Goal: Transaction & Acquisition: Purchase product/service

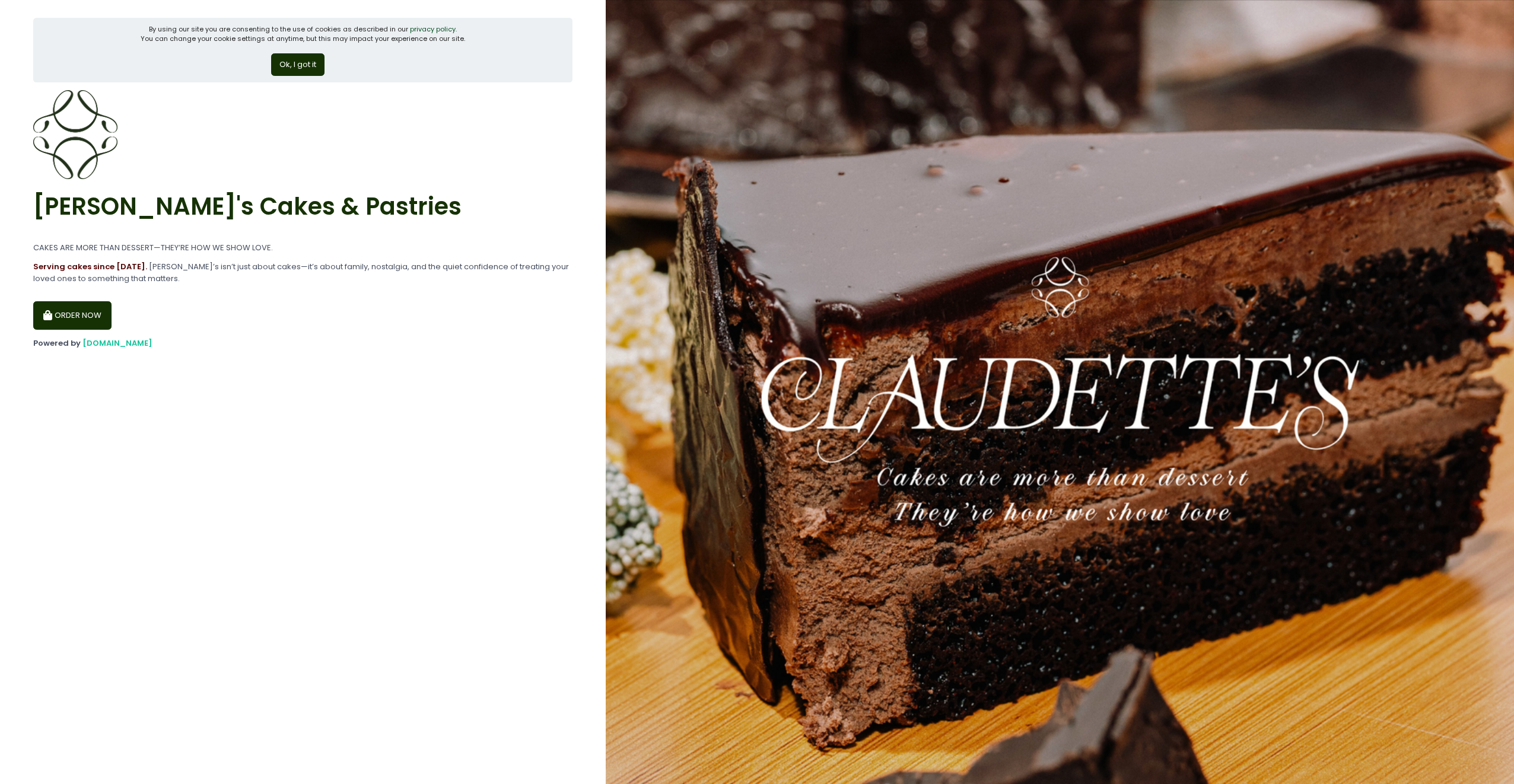
click at [89, 319] on button "ORDER NOW" at bounding box center [72, 315] width 78 height 28
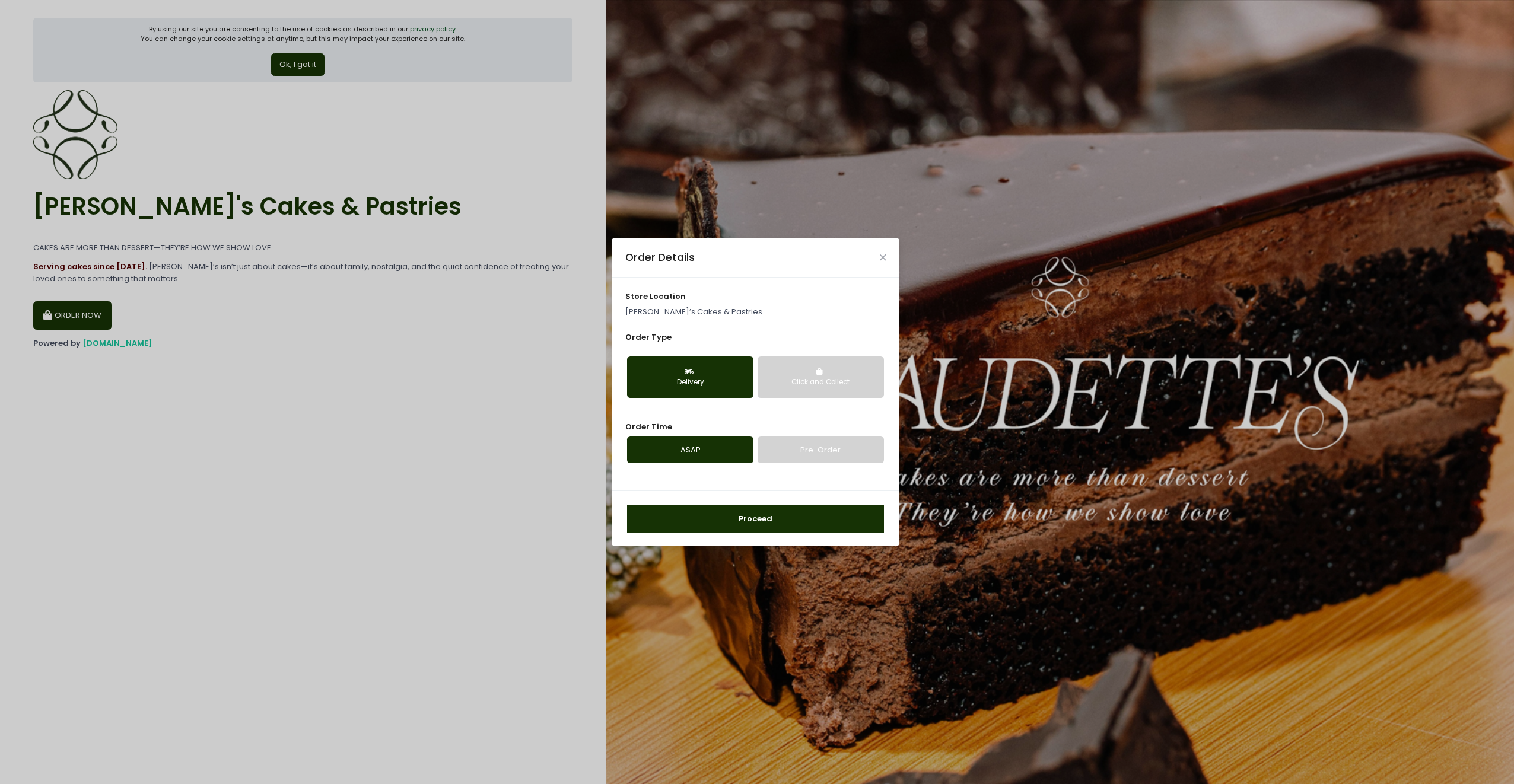
click at [829, 384] on div "Click and Collect" at bounding box center [821, 382] width 110 height 10
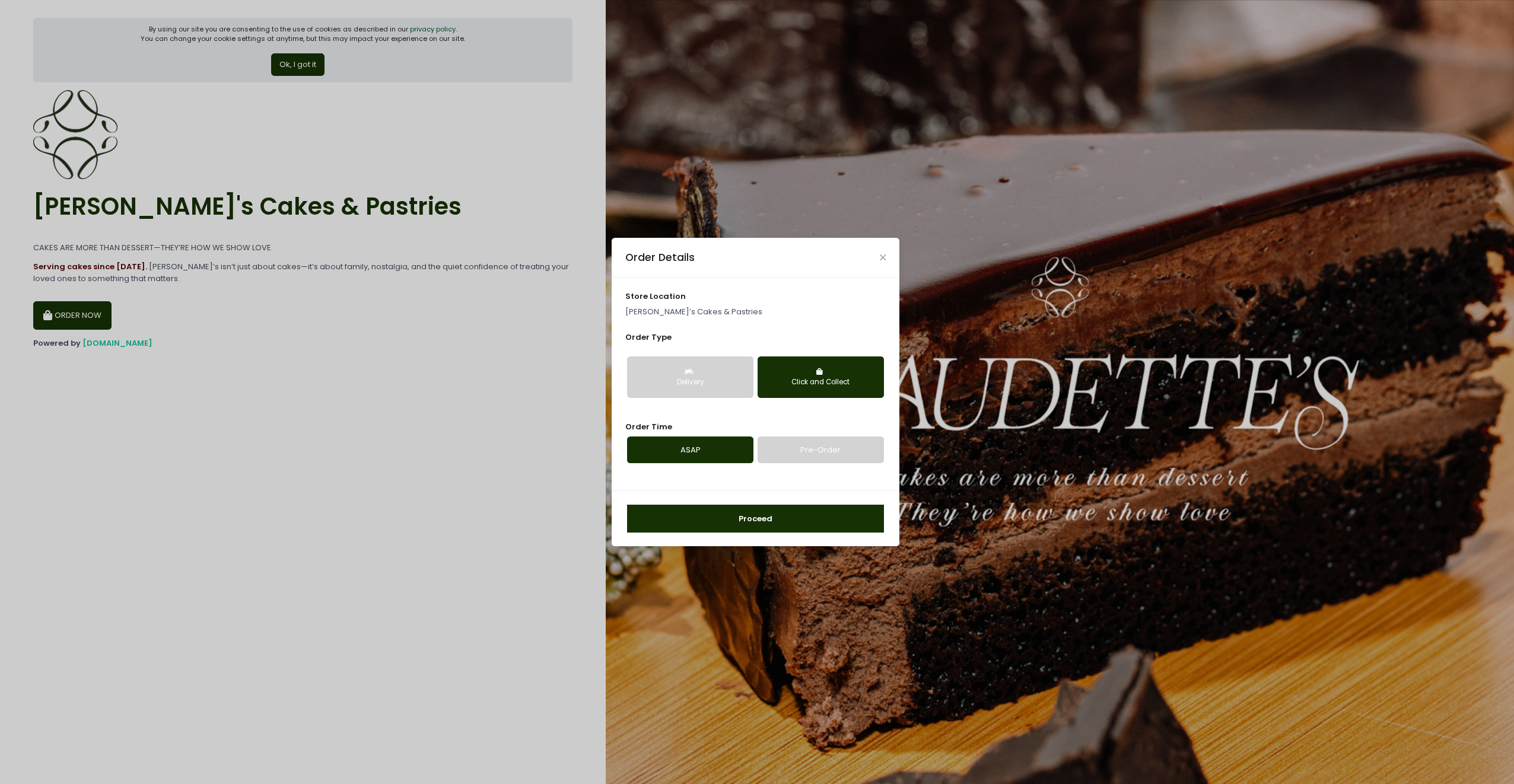
click at [701, 384] on div "Delivery" at bounding box center [690, 382] width 110 height 10
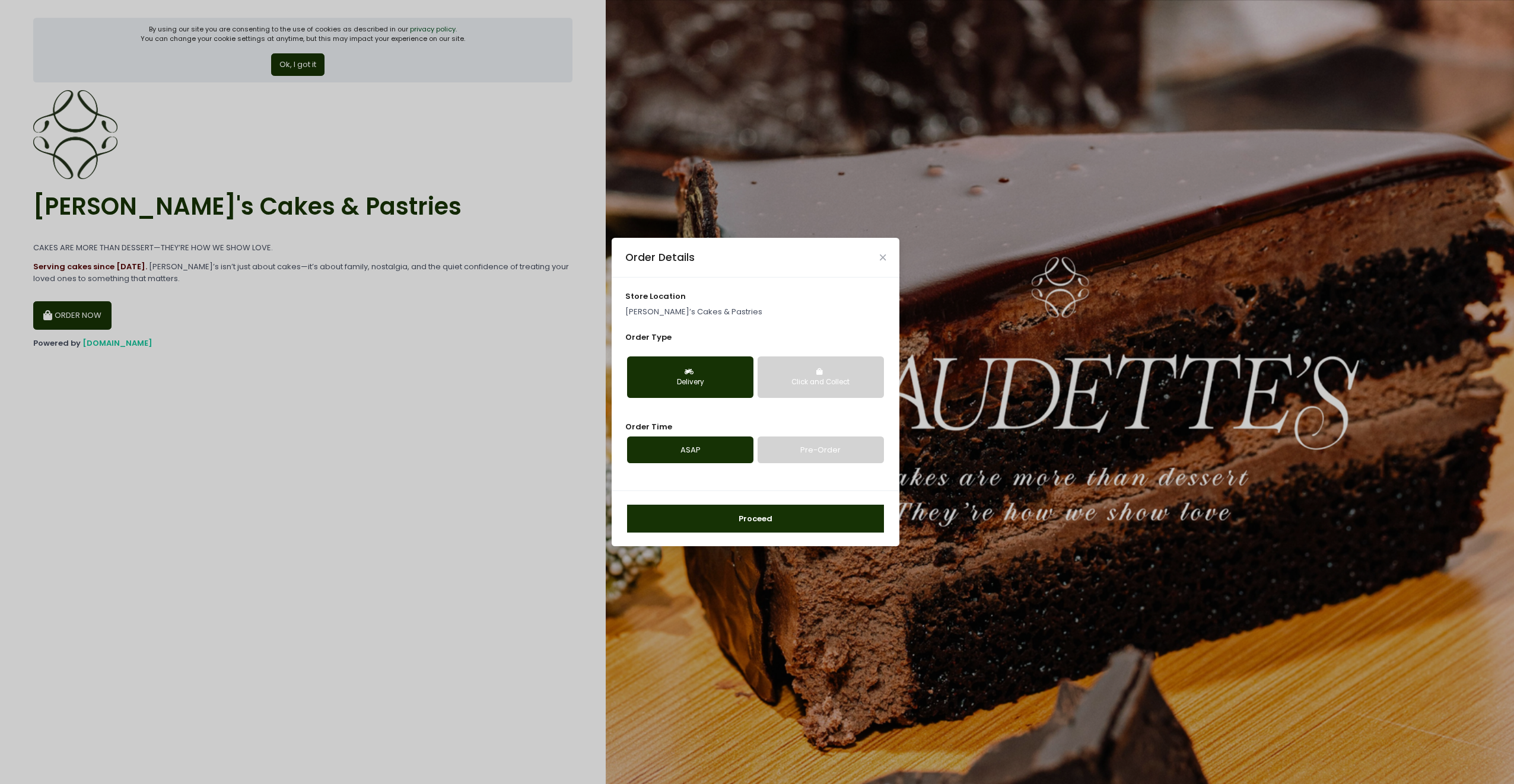
click at [851, 387] on div "Click and Collect" at bounding box center [821, 382] width 110 height 10
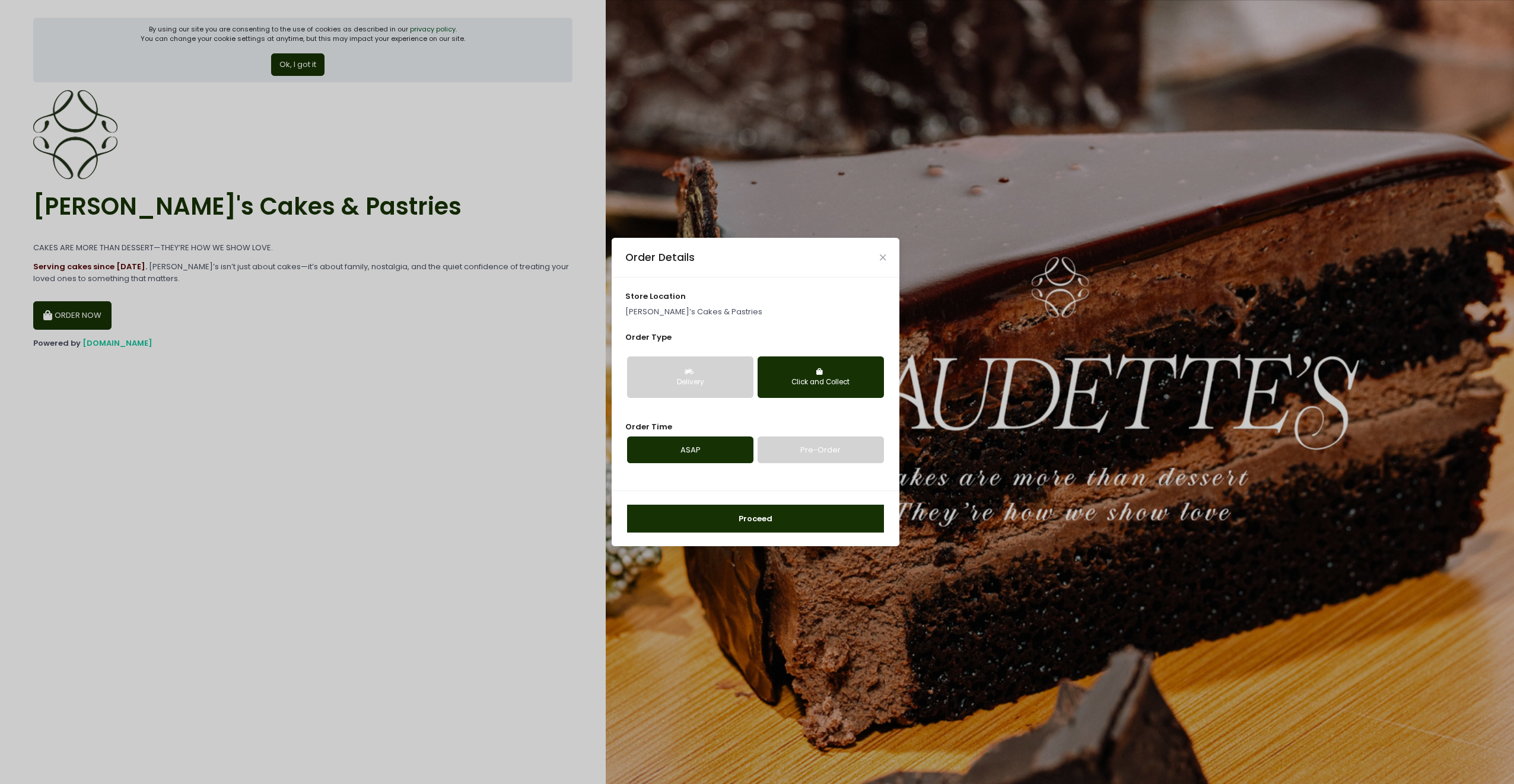
click at [706, 452] on link "ASAP" at bounding box center [690, 450] width 127 height 27
click at [836, 447] on link "Pre-Order" at bounding box center [821, 450] width 127 height 27
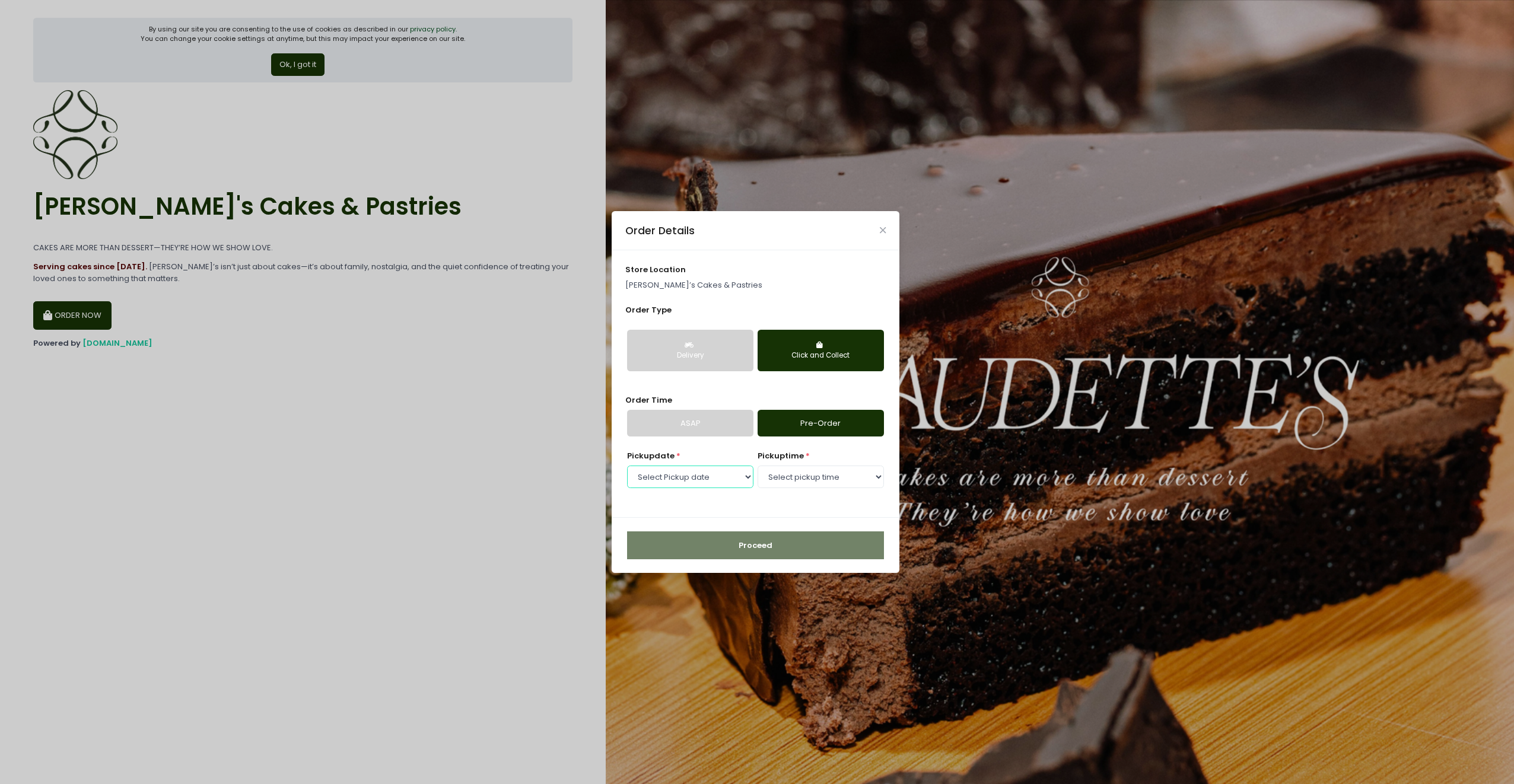
click at [714, 473] on select "Select Pickup date Monday, Oct 6th Tuesday, Oct 7th Wednesday, Oct 8th Thursday…" at bounding box center [690, 477] width 127 height 23
select select "2025-10-10"
click at [627, 465] on select "Select Pickup date Monday, Oct 6th Tuesday, Oct 7th Wednesday, Oct 8th Thursday…" at bounding box center [690, 477] width 127 height 23
click at [809, 482] on select "Select pickup time 09:30 AM - 10:00 AM 10:00 AM - 10:30 AM 10:30 AM - 11:00 AM …" at bounding box center [821, 477] width 127 height 23
select select "17:30"
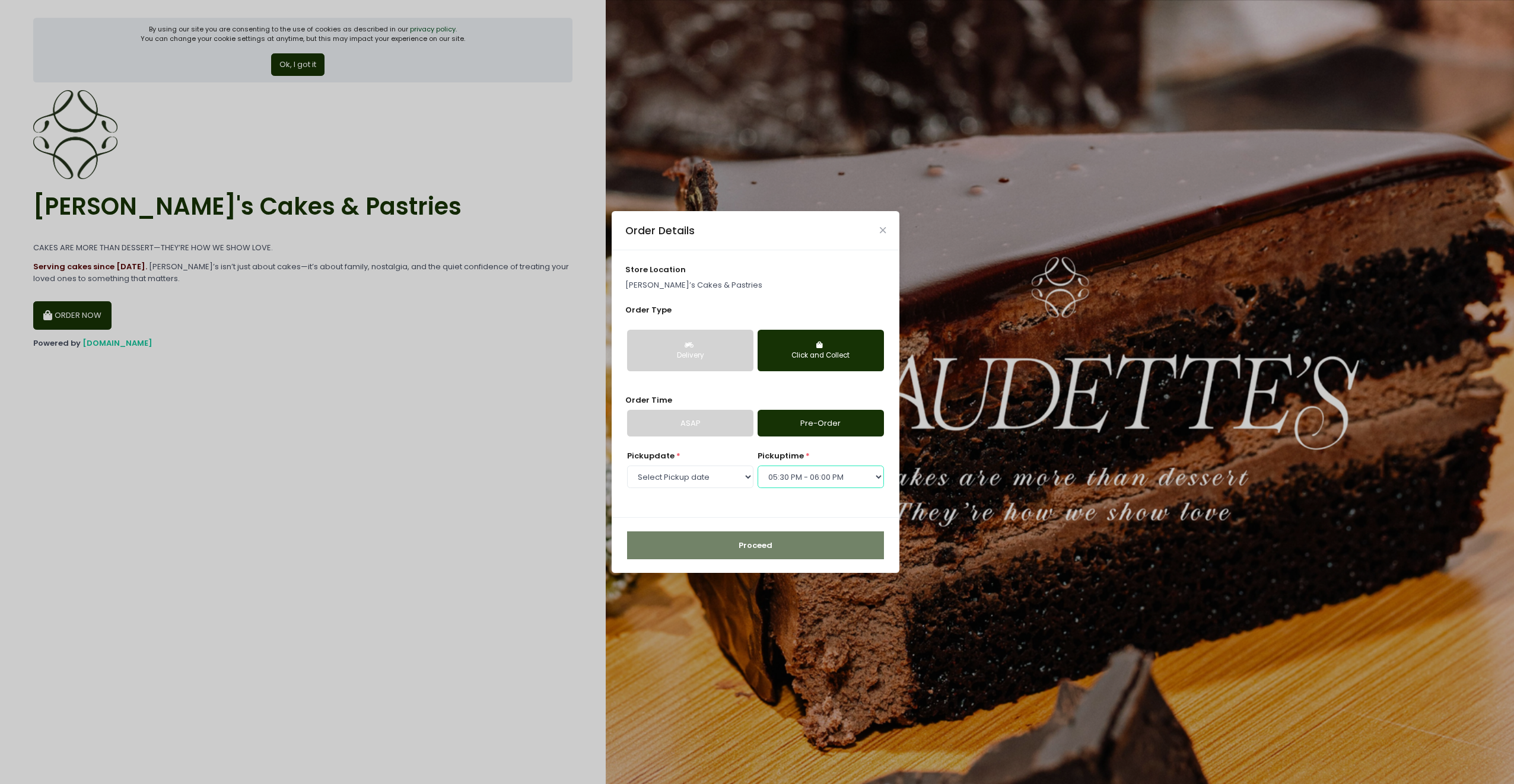
click at [758, 465] on select "Select pickup time 09:30 AM - 10:00 AM 10:00 AM - 10:30 AM 10:30 AM - 11:00 AM …" at bounding box center [821, 477] width 127 height 23
click at [818, 553] on button "Proceed" at bounding box center [755, 545] width 257 height 28
